Goal: Navigation & Orientation: Find specific page/section

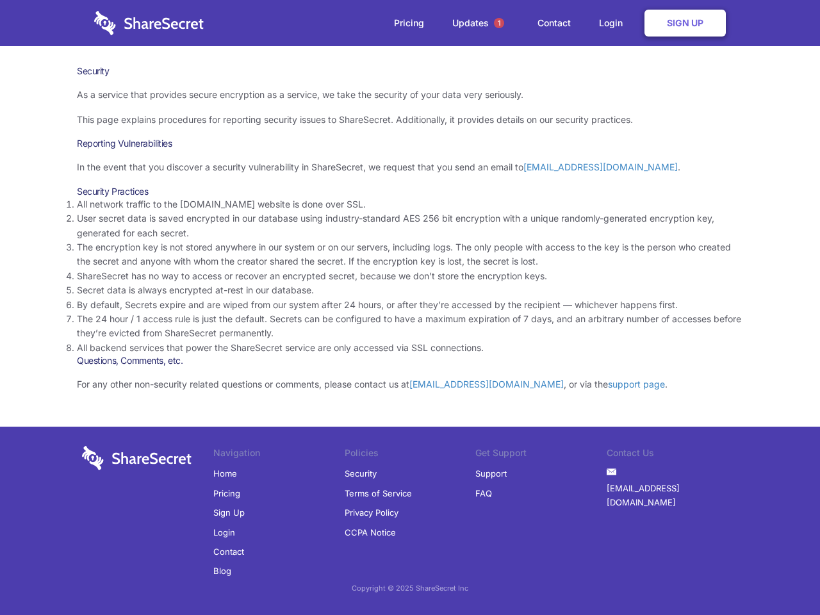
click at [410, 307] on li "By default, Secrets expire and are wiped from our system after 24 hours, or aft…" at bounding box center [410, 305] width 666 height 14
click at [499, 23] on span "1" at bounding box center [499, 23] width 10 height 10
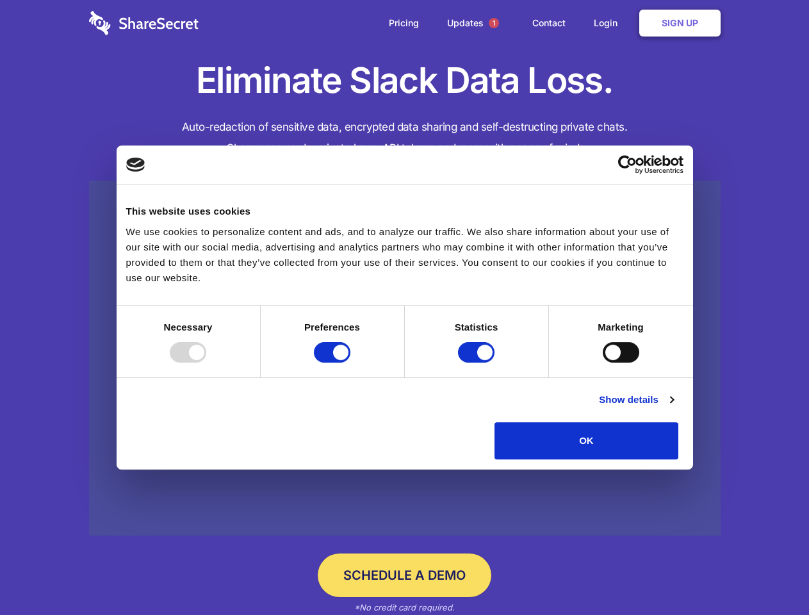
click at [206, 362] on div at bounding box center [188, 352] width 36 height 20
click at [350, 362] on input "Preferences" at bounding box center [332, 352] width 36 height 20
checkbox input "false"
click at [478, 362] on input "Statistics" at bounding box center [476, 352] width 36 height 20
checkbox input "false"
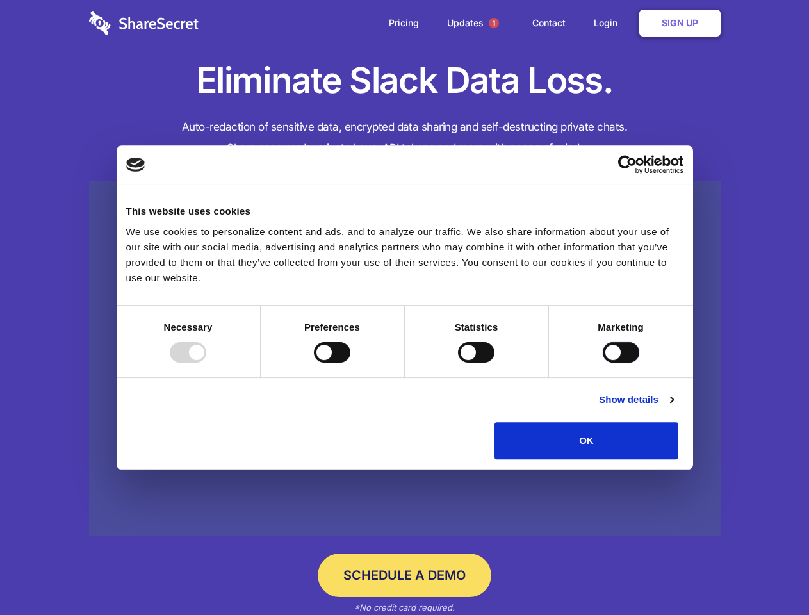
click at [603, 362] on input "Marketing" at bounding box center [621, 352] width 36 height 20
checkbox input "true"
click at [673, 407] on link "Show details" at bounding box center [636, 399] width 74 height 15
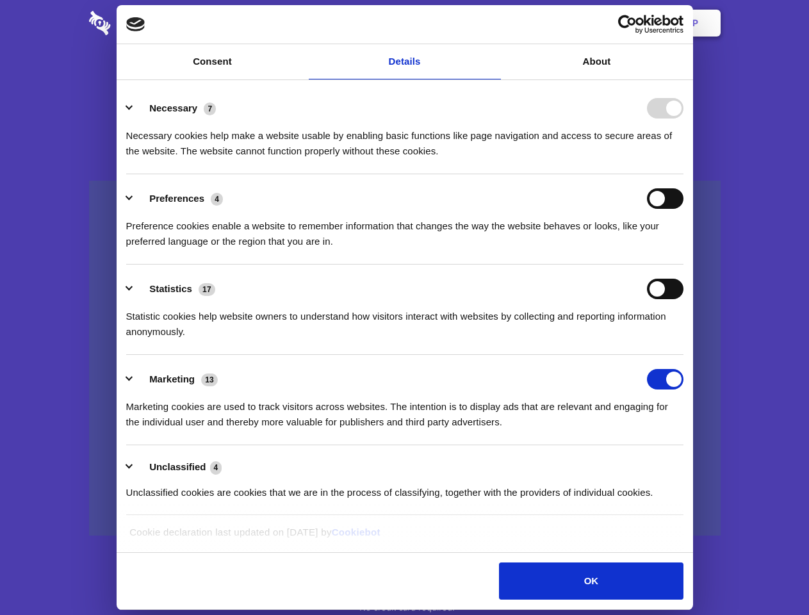
click at [689, 464] on ul "Necessary 7 Necessary cookies help make a website usable by enabling basic func…" at bounding box center [404, 300] width 569 height 432
click at [493, 23] on span "1" at bounding box center [494, 23] width 10 height 10
